Goal: Information Seeking & Learning: Check status

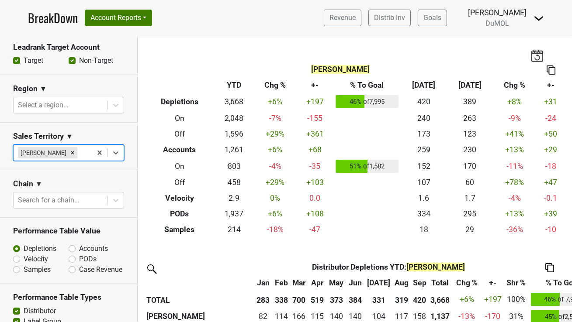
scroll to position [325, 0]
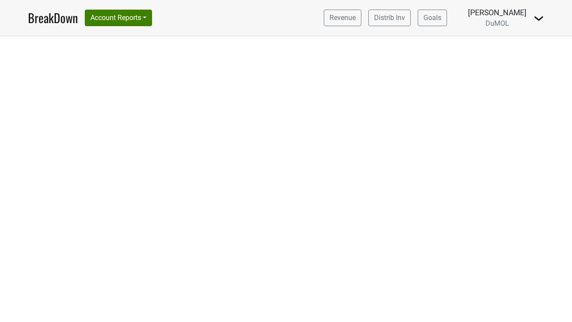
click at [64, 20] on link "BreakDown" at bounding box center [53, 18] width 50 height 18
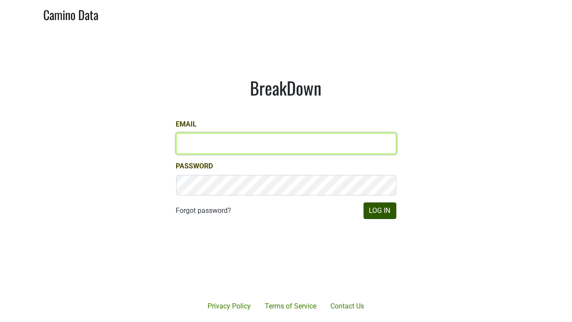
type input "mariette@dumol.com"
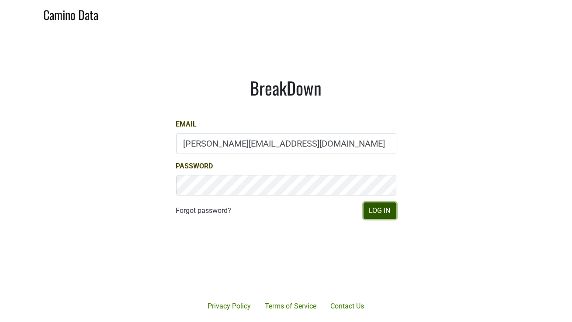
click at [385, 214] on button "Log In" at bounding box center [379, 211] width 33 height 17
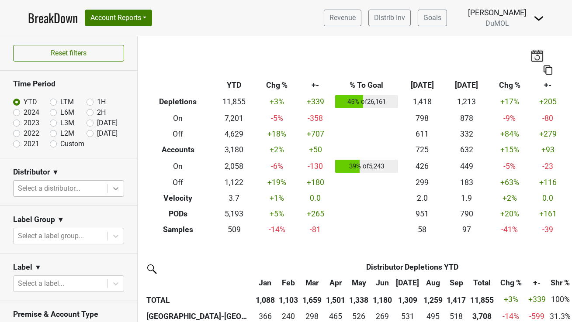
click at [115, 190] on icon at bounding box center [115, 188] width 9 height 9
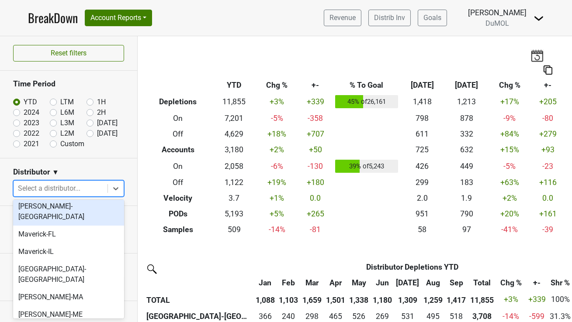
scroll to position [413, 0]
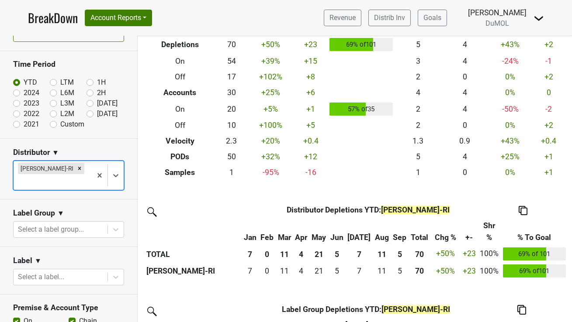
scroll to position [60, 0]
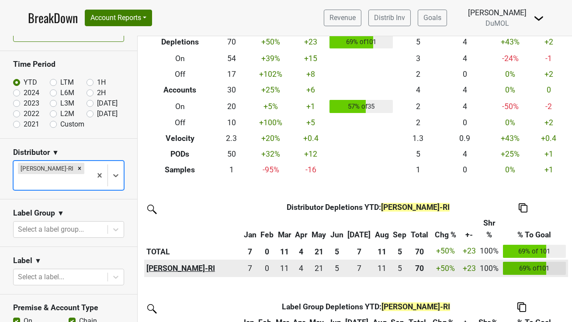
click at [171, 270] on th "[PERSON_NAME]-RI" at bounding box center [192, 268] width 97 height 17
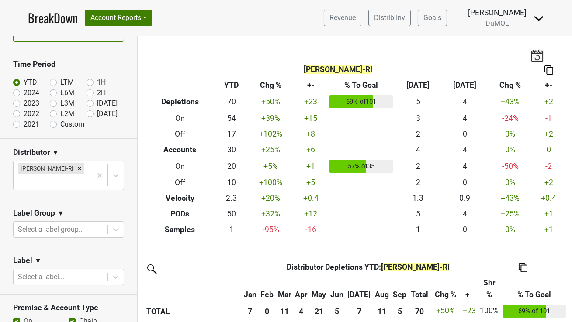
scroll to position [0, 0]
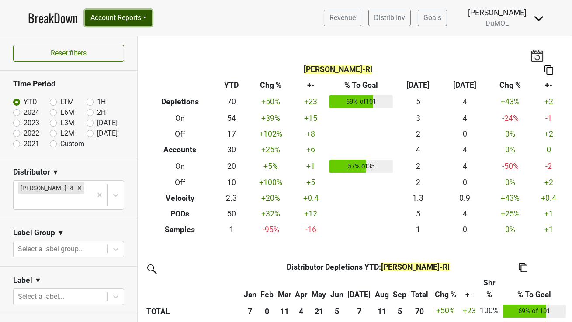
click at [135, 16] on button "Account Reports" at bounding box center [118, 18] width 67 height 17
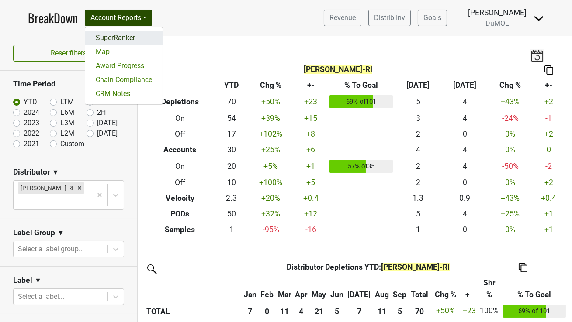
click at [127, 36] on link "SuperRanker" at bounding box center [123, 38] width 77 height 14
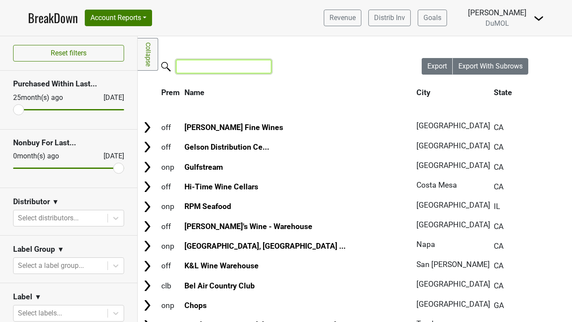
click at [212, 69] on input "search" at bounding box center [223, 67] width 95 height 14
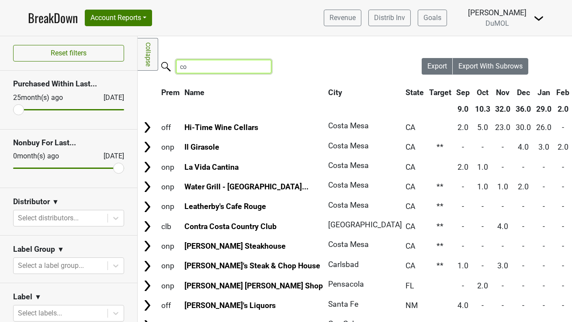
type input "c"
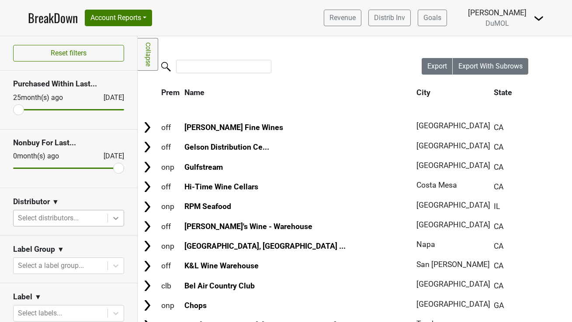
click at [117, 214] on icon at bounding box center [115, 218] width 9 height 9
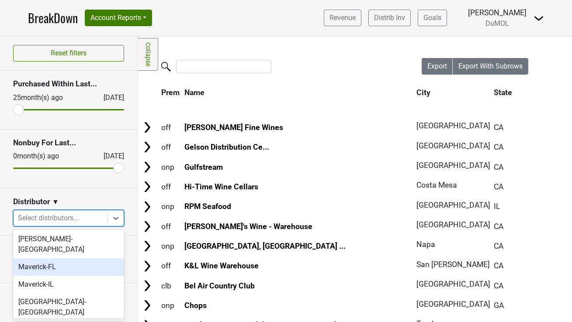
scroll to position [411, 0]
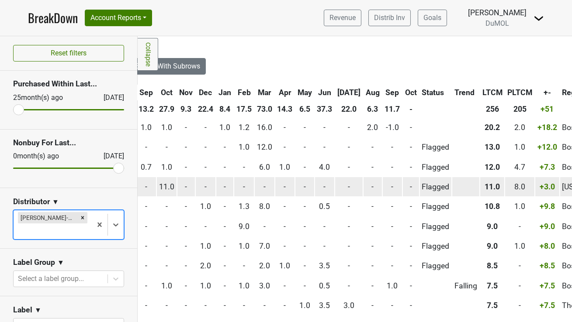
scroll to position [0, 323]
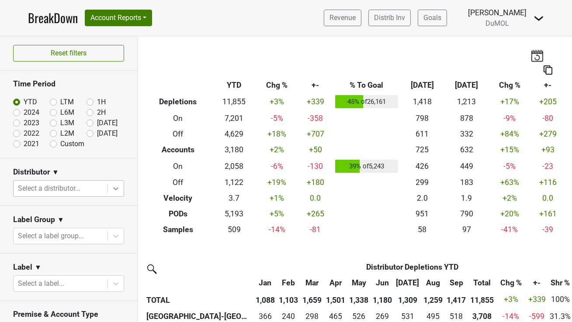
click at [115, 191] on icon at bounding box center [115, 188] width 9 height 9
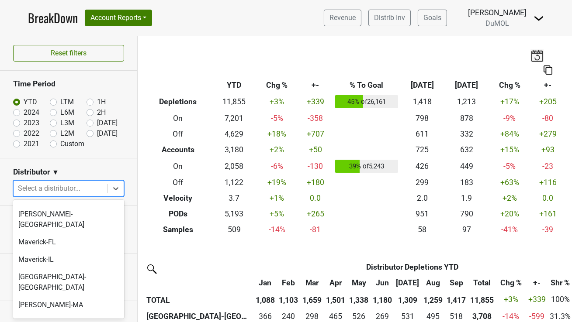
scroll to position [406, 0]
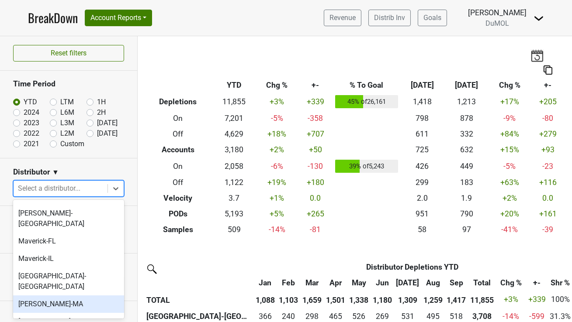
click at [53, 296] on div "[PERSON_NAME]-MA" at bounding box center [68, 304] width 111 height 17
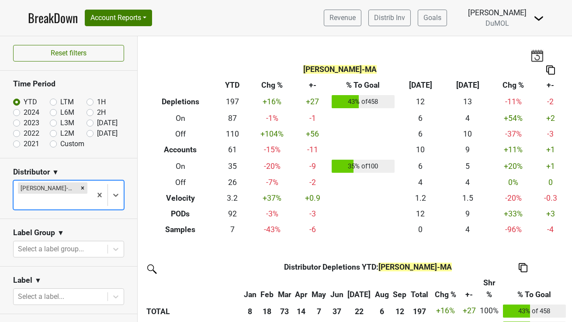
click at [24, 113] on label "2024" at bounding box center [32, 112] width 16 height 10
click at [17, 113] on input "2024" at bounding box center [30, 111] width 35 height 9
radio input "true"
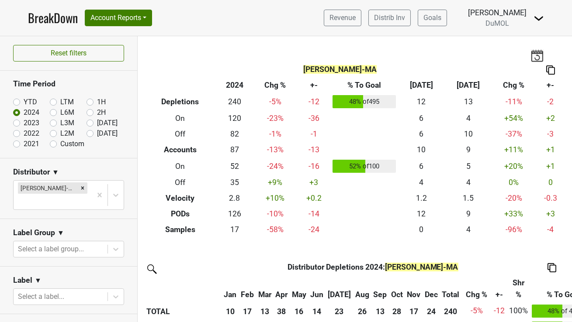
click at [24, 103] on label "YTD" at bounding box center [31, 102] width 14 height 10
click at [17, 103] on input "YTD" at bounding box center [30, 101] width 35 height 9
radio input "true"
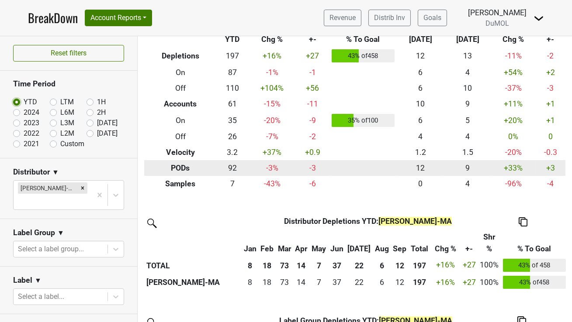
scroll to position [0, 0]
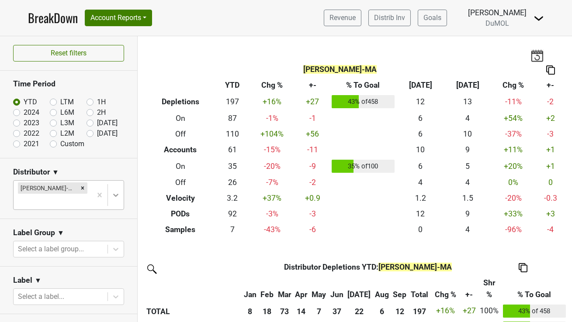
click at [111, 191] on icon at bounding box center [115, 195] width 9 height 9
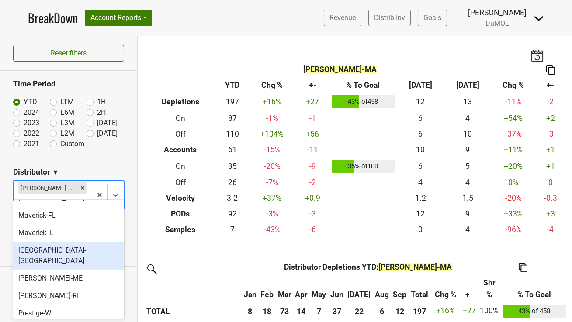
scroll to position [432, 0]
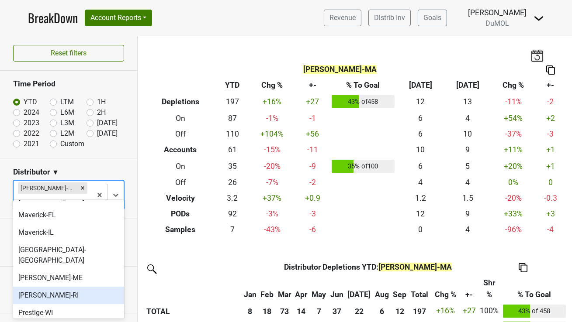
click at [58, 287] on div "[PERSON_NAME]-RI" at bounding box center [68, 295] width 111 height 17
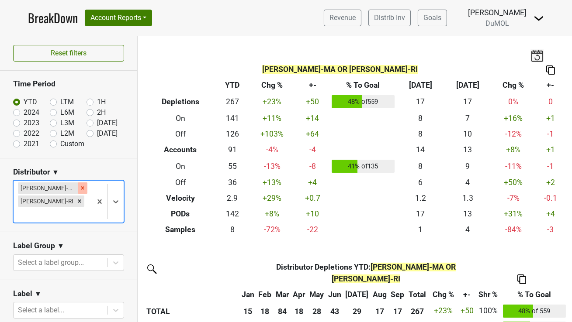
click at [81, 188] on icon "Remove MS Walker-MA" at bounding box center [82, 188] width 3 height 3
